Goal: Find specific page/section: Find specific page/section

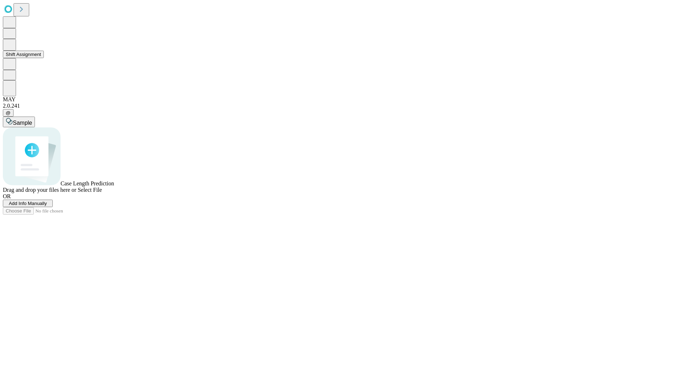
click at [44, 58] on button "Shift Assignment" at bounding box center [23, 54] width 41 height 7
